Goal: Task Accomplishment & Management: Use online tool/utility

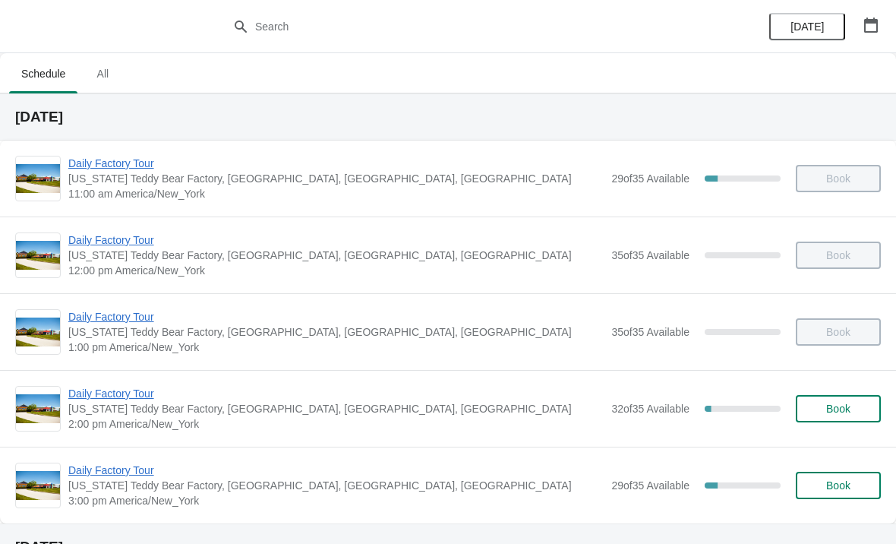
click at [144, 169] on span "Daily Factory Tour" at bounding box center [335, 163] width 535 height 15
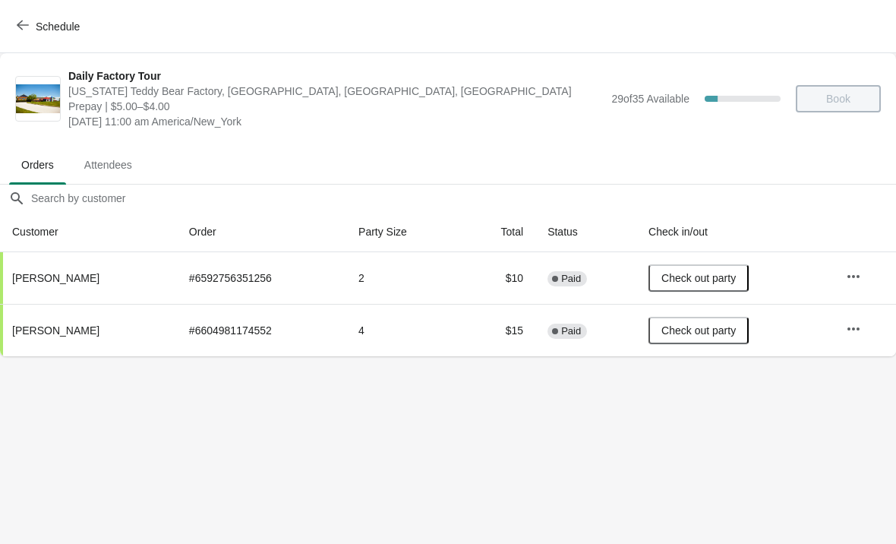
click at [30, 26] on span "Schedule" at bounding box center [50, 26] width 60 height 14
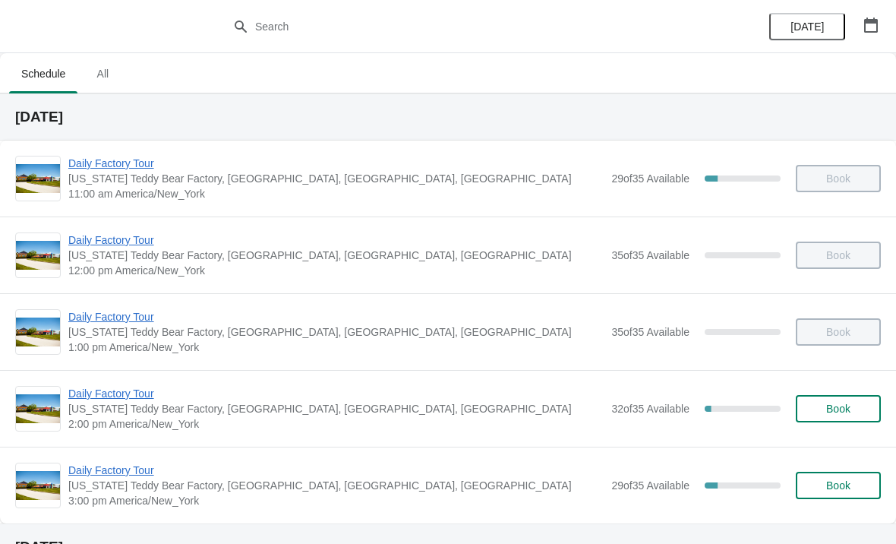
click at [138, 395] on span "Daily Factory Tour" at bounding box center [335, 393] width 535 height 15
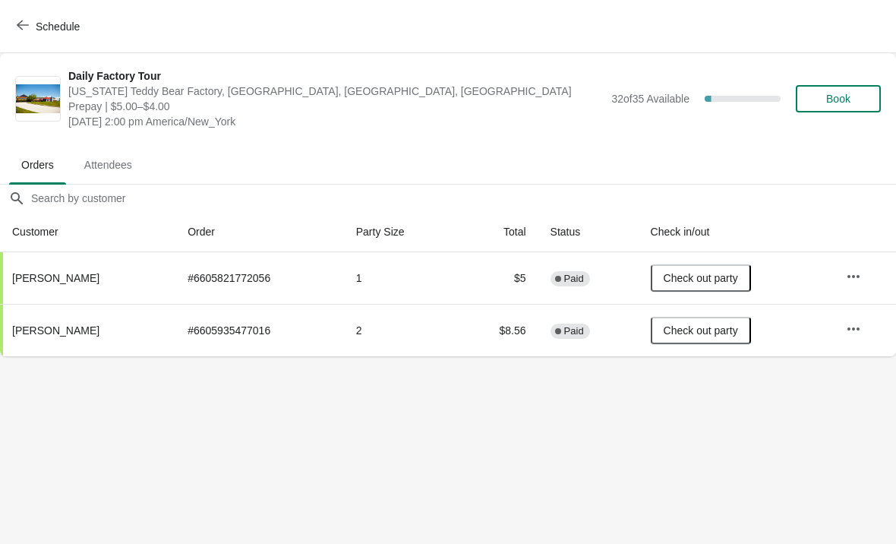
click at [31, 25] on span "Schedule" at bounding box center [50, 26] width 60 height 14
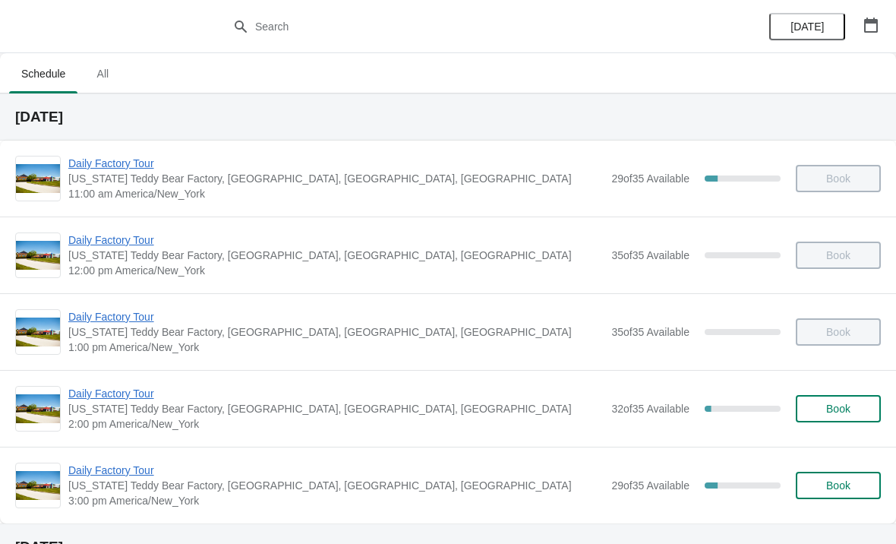
click at [138, 471] on span "Daily Factory Tour" at bounding box center [335, 469] width 535 height 15
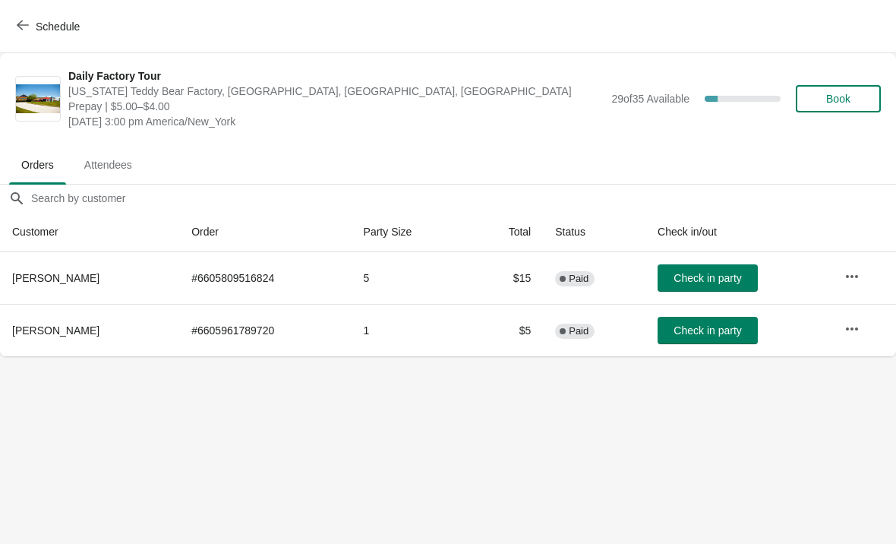
click at [24, 32] on span "button" at bounding box center [23, 26] width 12 height 14
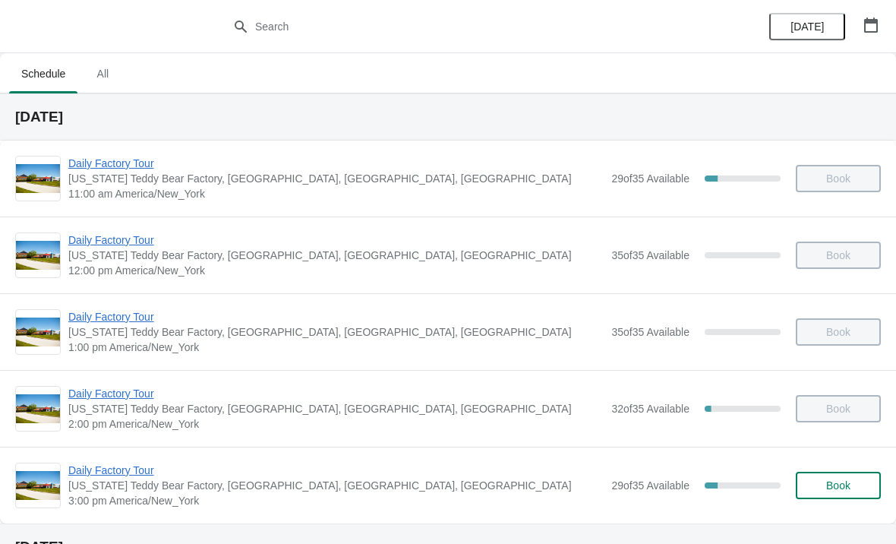
click at [145, 475] on span "Daily Factory Tour" at bounding box center [335, 469] width 535 height 15
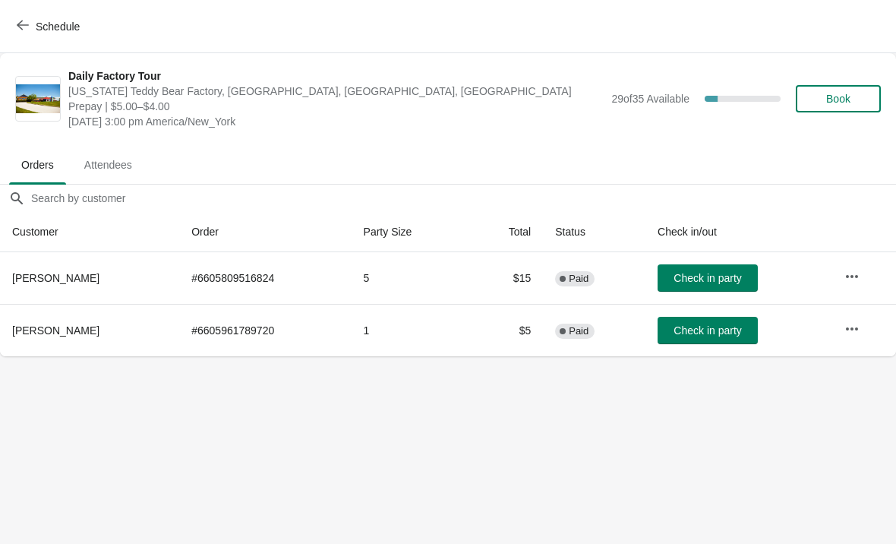
click at [713, 330] on span "Check in party" at bounding box center [707, 330] width 68 height 12
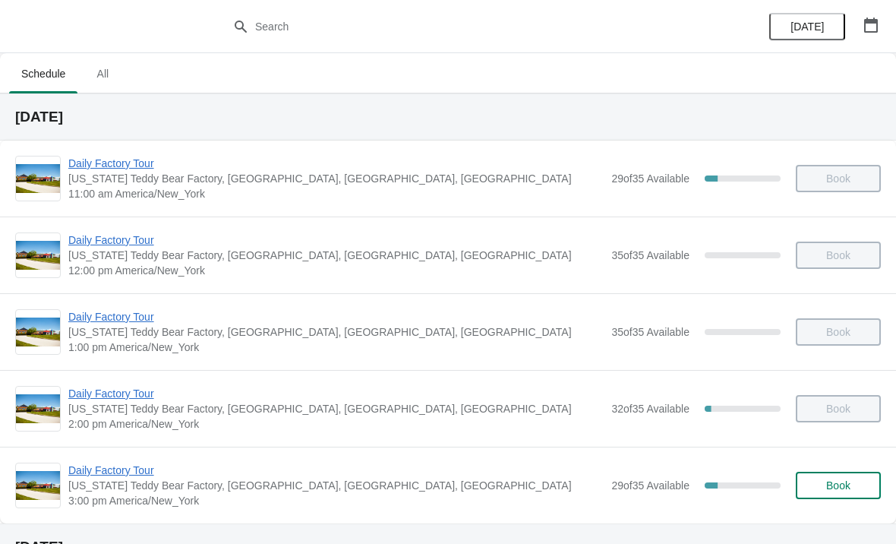
click at [139, 474] on span "Daily Factory Tour" at bounding box center [335, 469] width 535 height 15
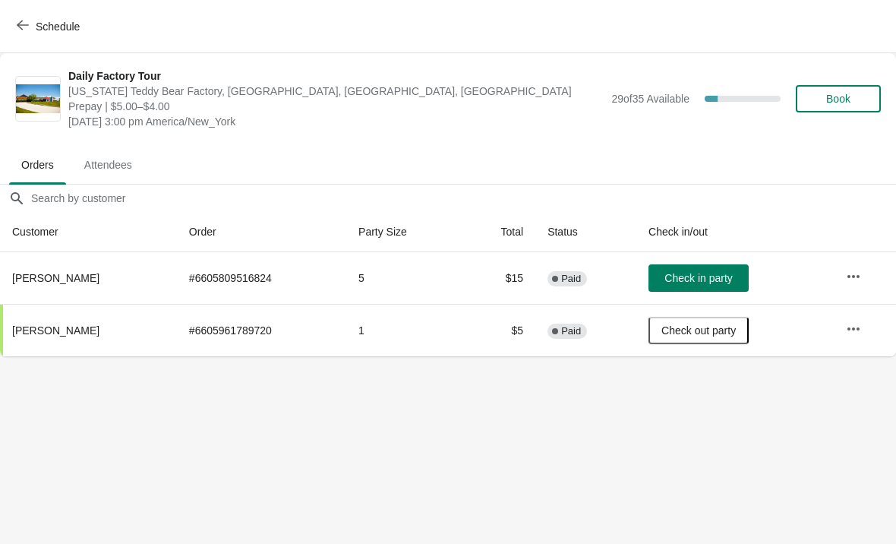
click at [17, 30] on icon "button" at bounding box center [23, 25] width 12 height 12
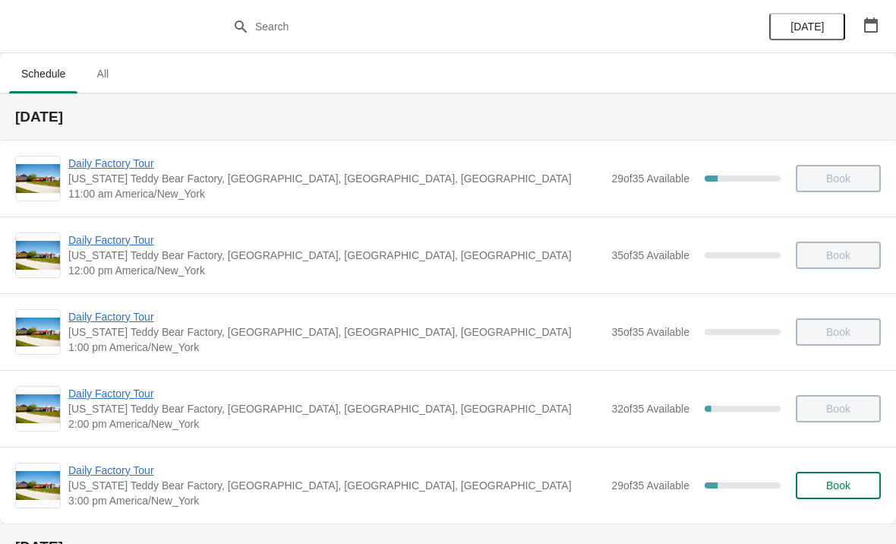
click at [131, 471] on span "Daily Factory Tour" at bounding box center [335, 469] width 535 height 15
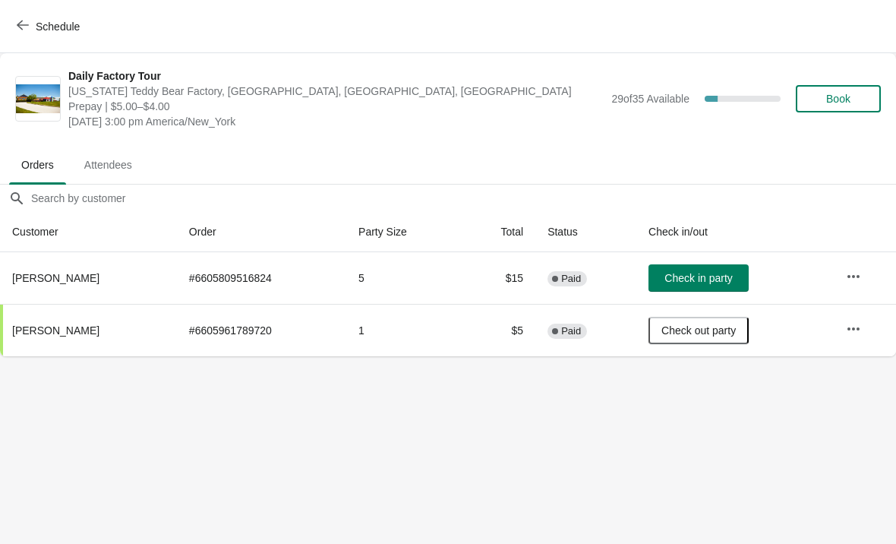
click at [705, 282] on span "Check in party" at bounding box center [698, 278] width 68 height 12
